Goal: Answer question/provide support

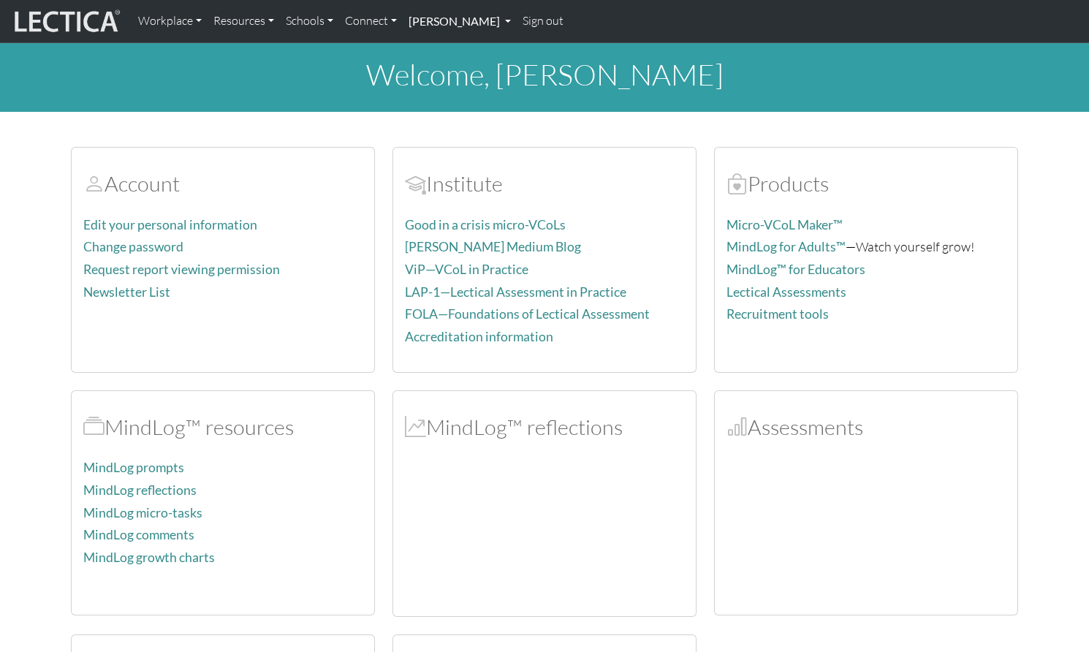
click at [409, 20] on link "[PERSON_NAME]" at bounding box center [460, 21] width 114 height 31
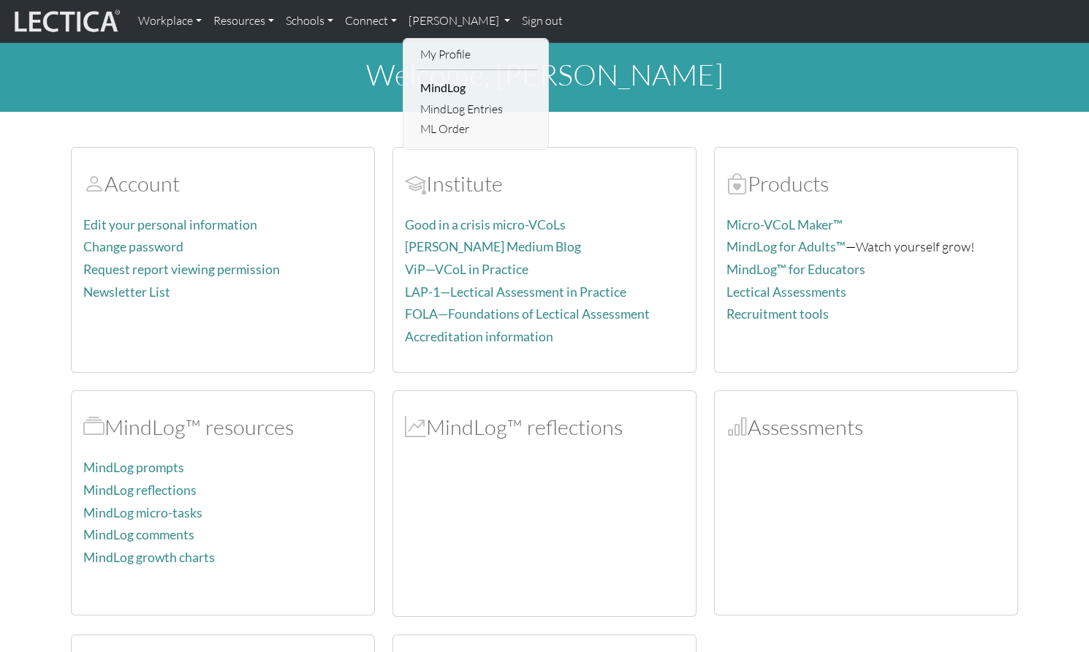
click at [429, 103] on link "MindLog Entries" at bounding box center [477, 109] width 121 height 20
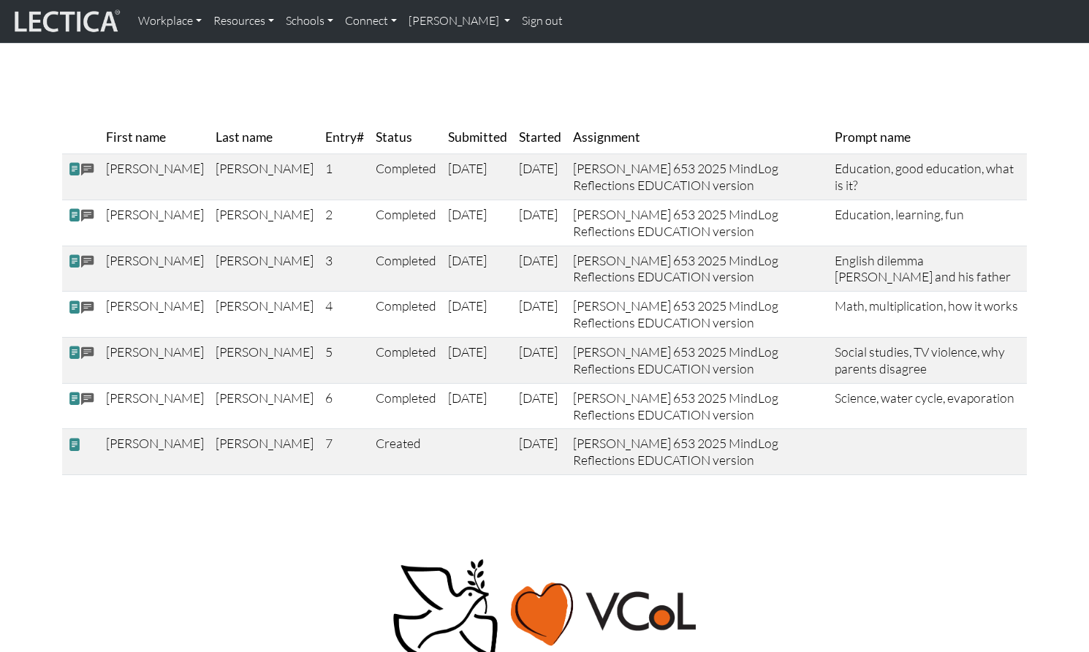
scroll to position [111, 0]
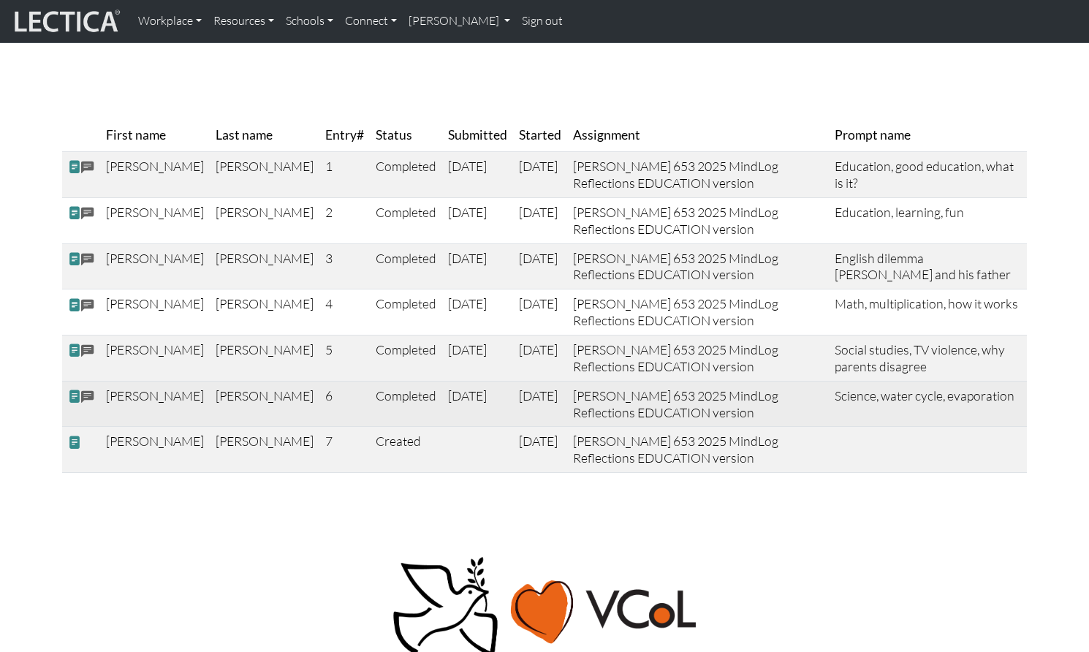
click at [72, 389] on span at bounding box center [74, 396] width 13 height 15
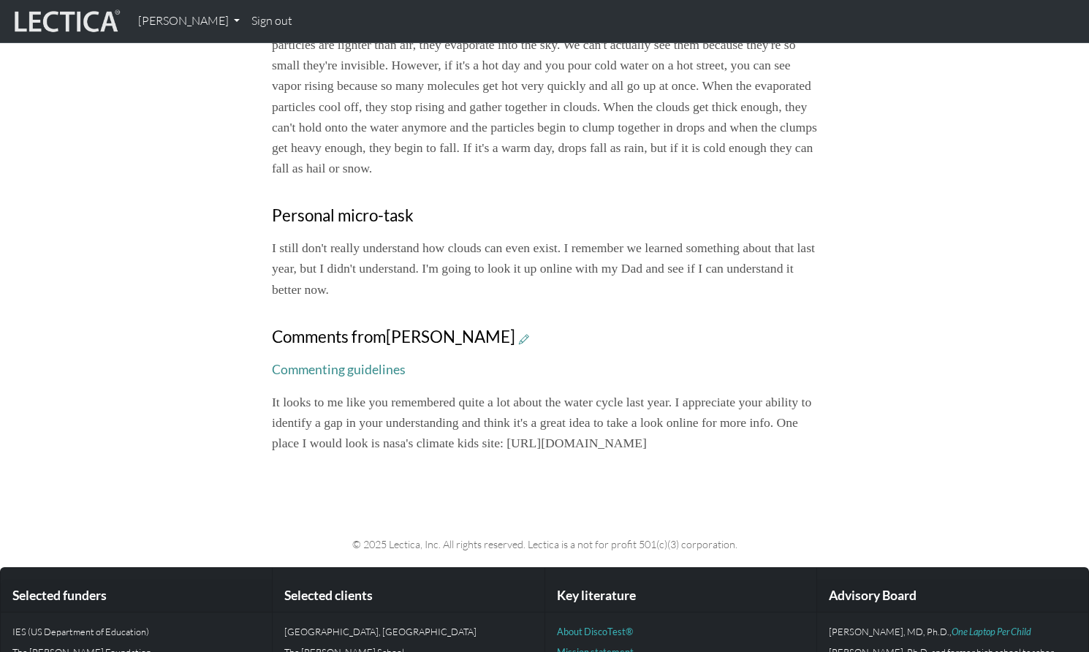
scroll to position [812, 0]
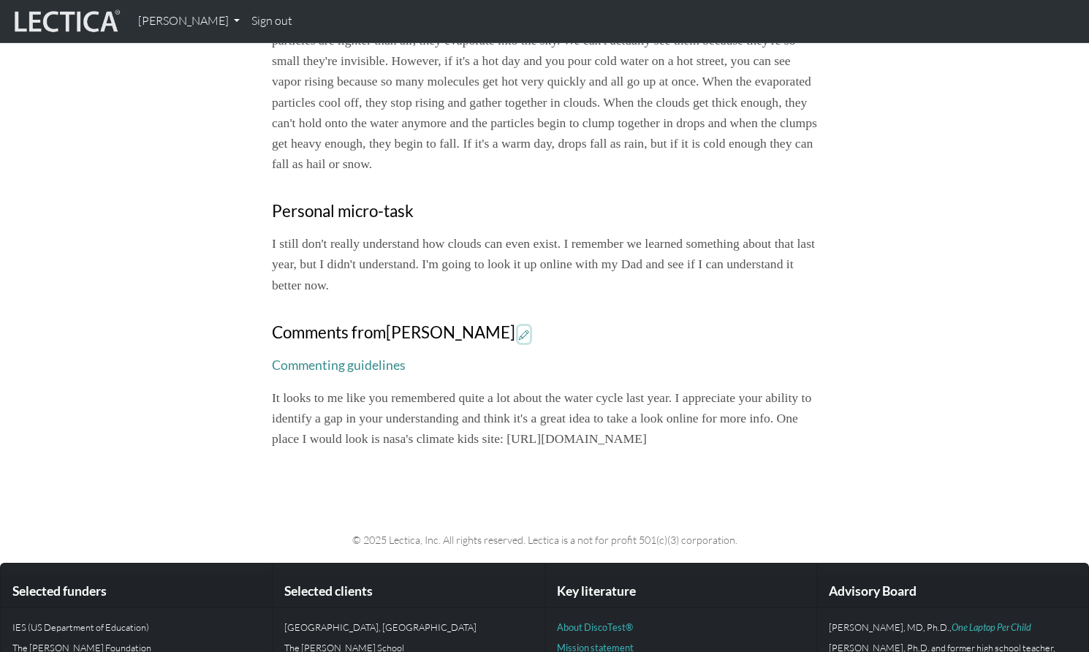
click at [519, 328] on icon at bounding box center [524, 334] width 10 height 12
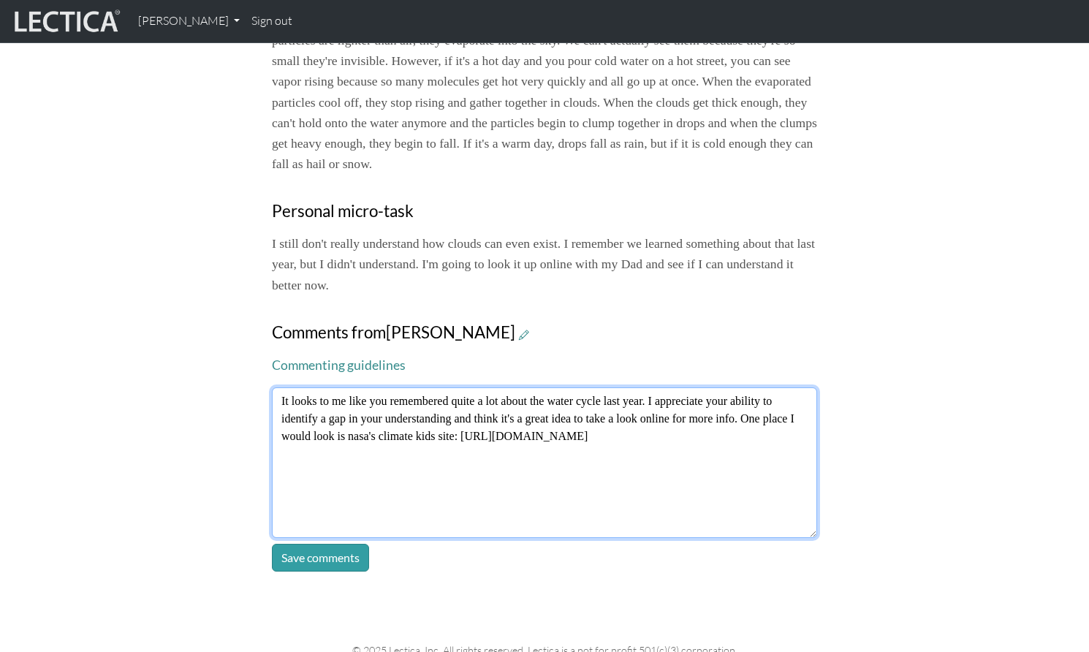
click at [328, 388] on textarea "It looks to me like you remembered quite a lot about the water cycle last year.…" at bounding box center [544, 463] width 545 height 151
click at [278, 388] on textarea "It looks to me like you remembered quite a lot about the water cycle last year.…" at bounding box center [544, 463] width 545 height 151
click at [713, 388] on textarea "<p>It looks to me like you remembered quite a lot about the water cycle last ye…" at bounding box center [544, 463] width 545 height 151
type textarea "<p>It looks to me like you remembered quite a lot about the water cycle last ye…"
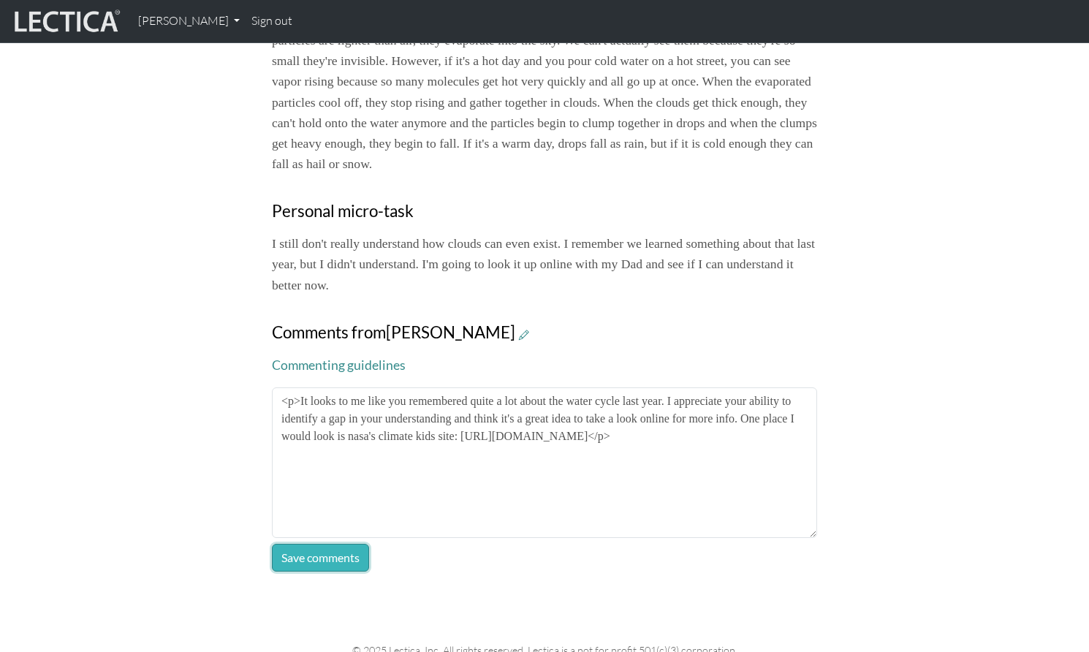
click at [294, 544] on button "Save comments" at bounding box center [320, 558] width 97 height 28
